Goal: Task Accomplishment & Management: Manage account settings

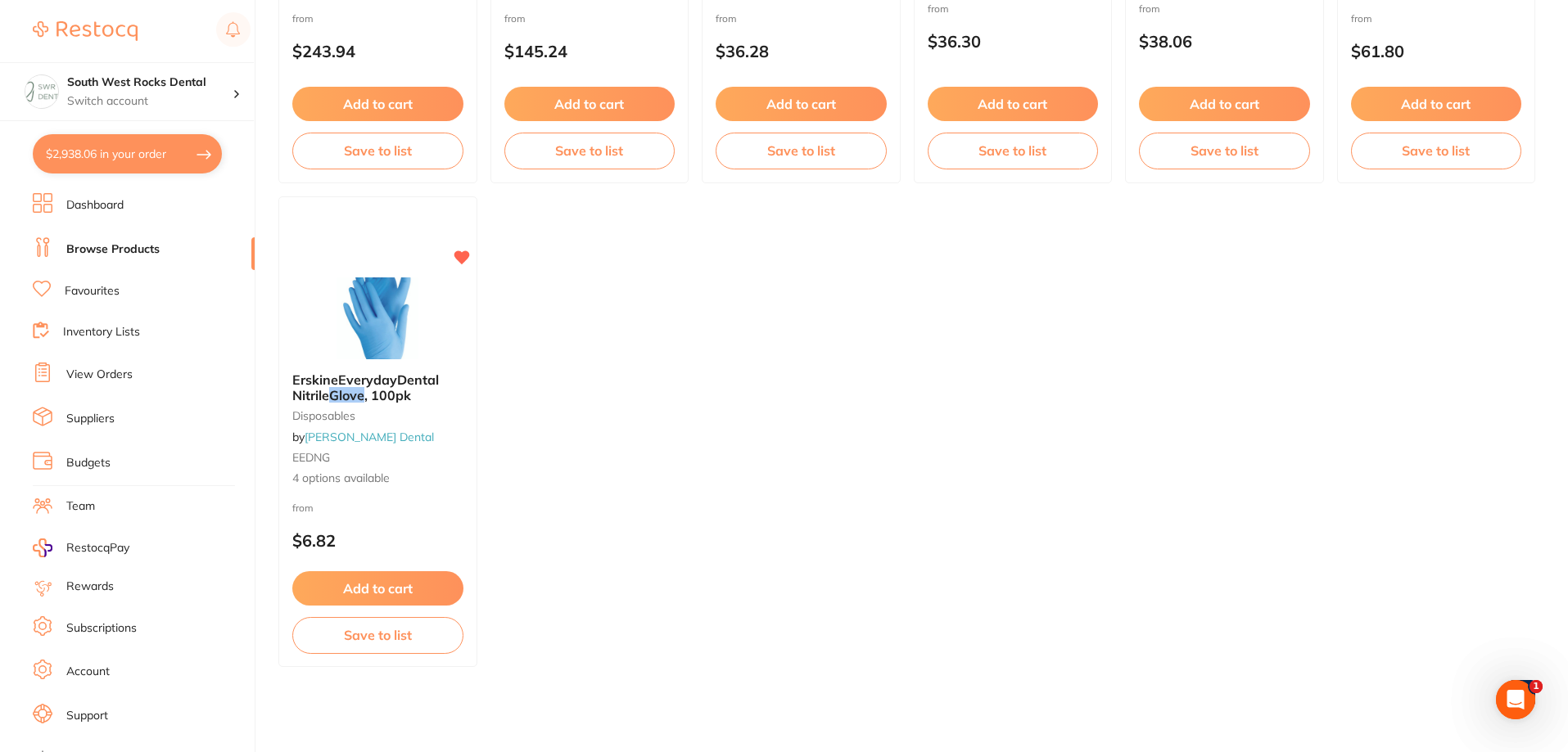
scroll to position [328, 0]
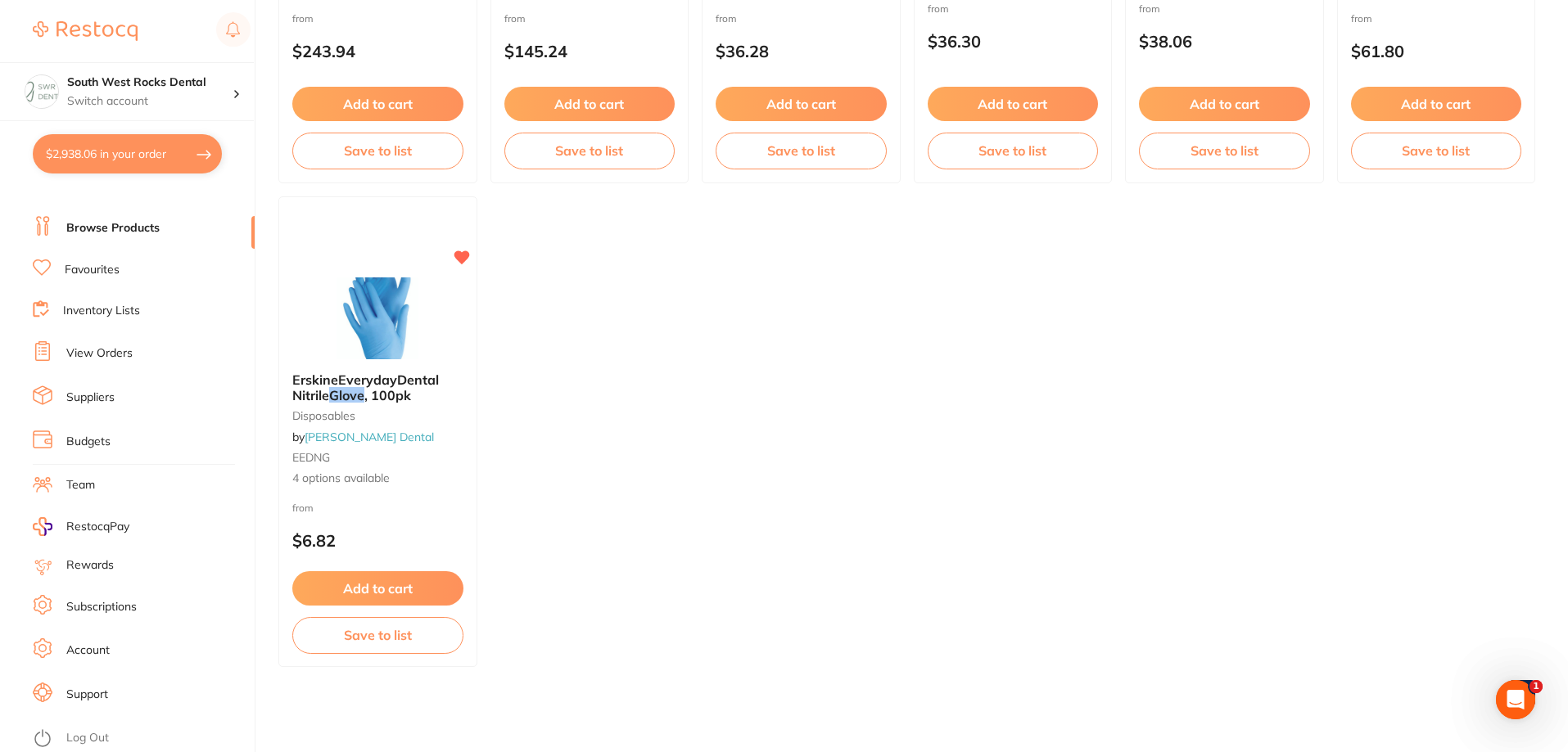
click at [73, 740] on link "Log Out" at bounding box center [87, 738] width 42 height 16
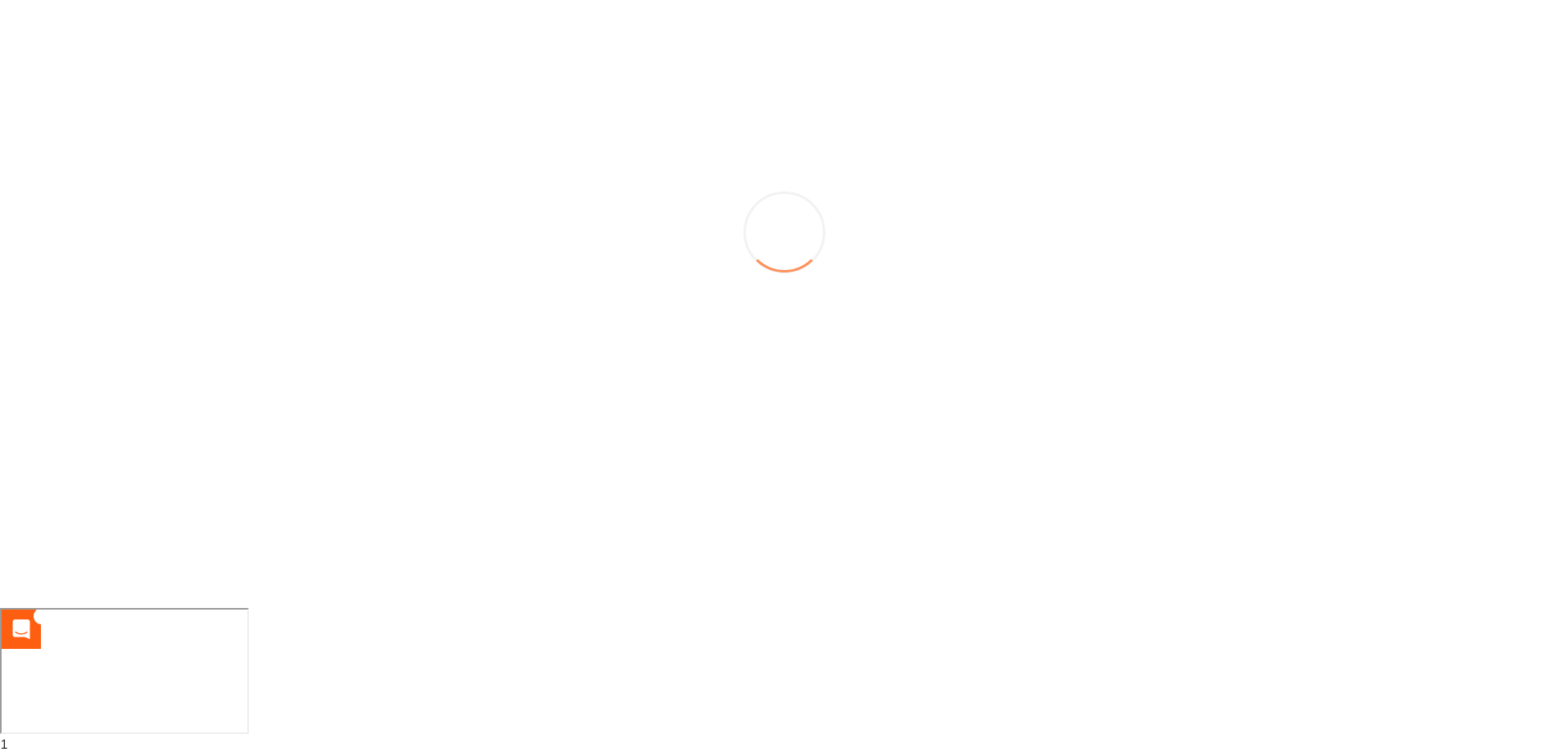
scroll to position [0, 0]
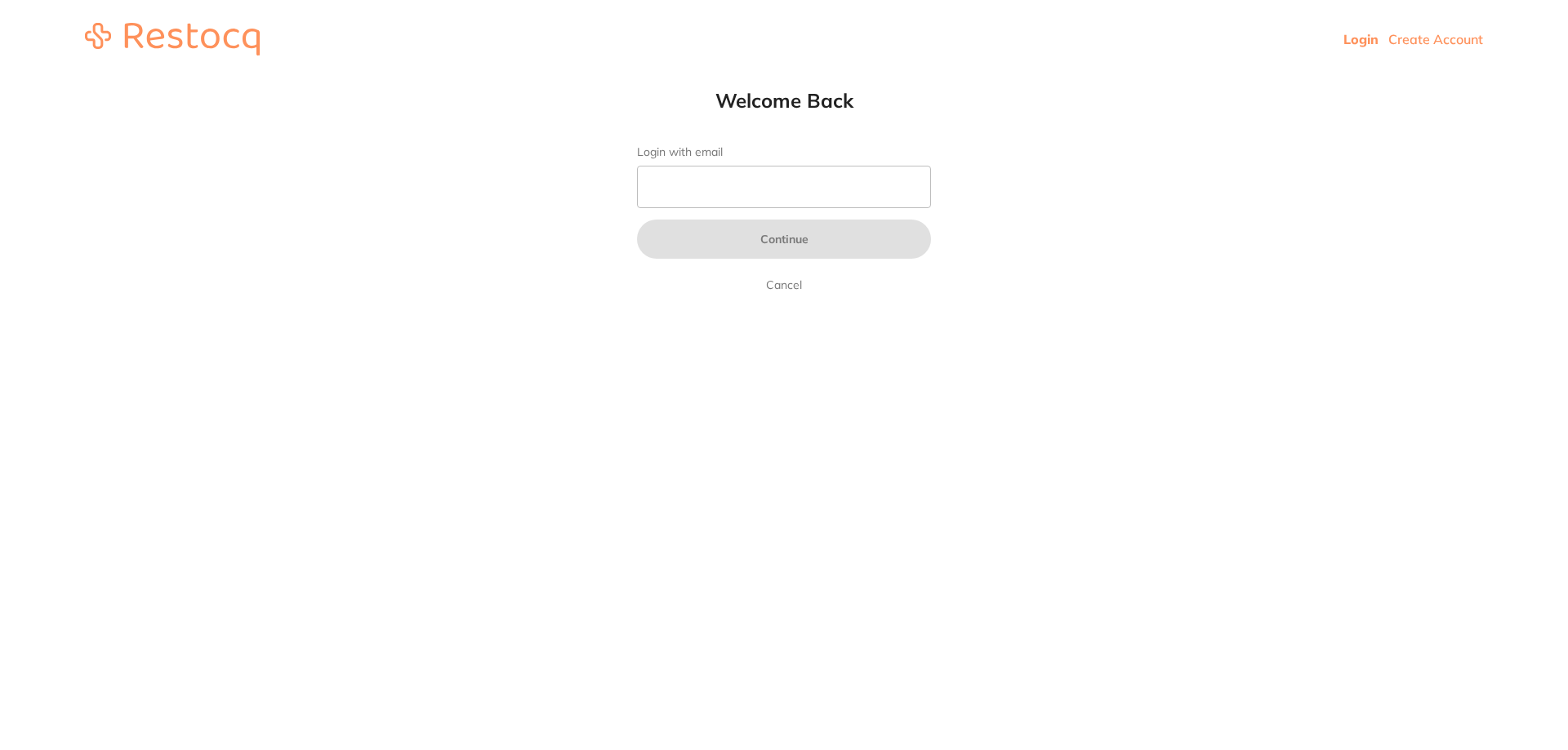
click at [776, 286] on link "Cancel" at bounding box center [784, 285] width 42 height 20
